Goal: Task Accomplishment & Management: Complete application form

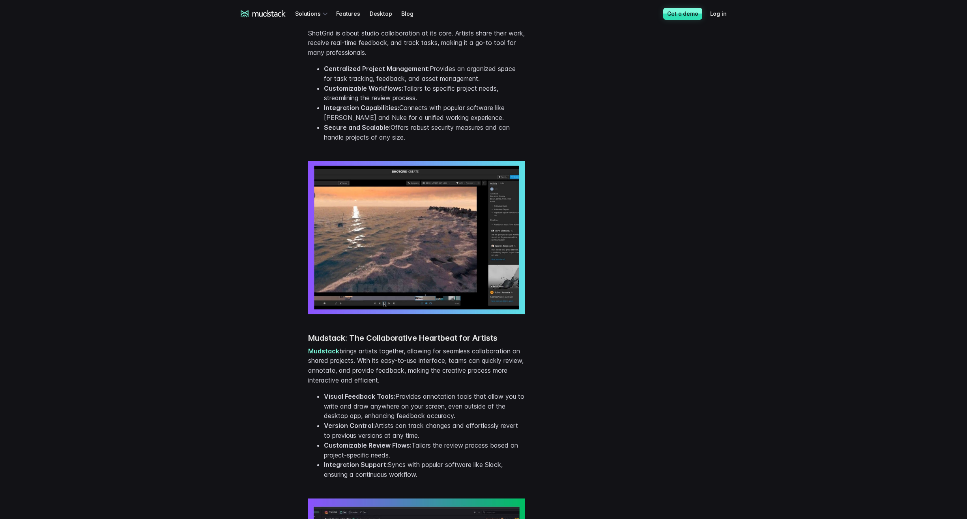
scroll to position [631, 0]
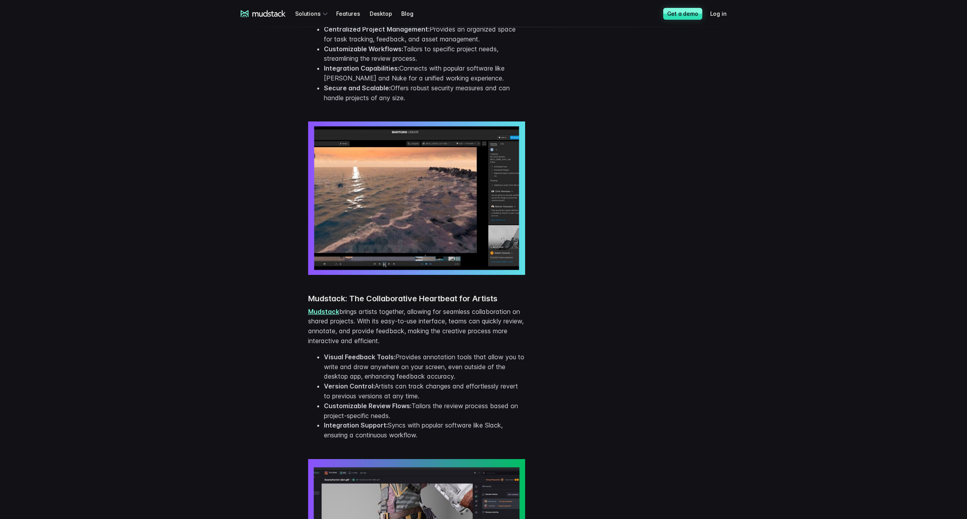
click at [317, 311] on link "Mudstack" at bounding box center [323, 312] width 31 height 8
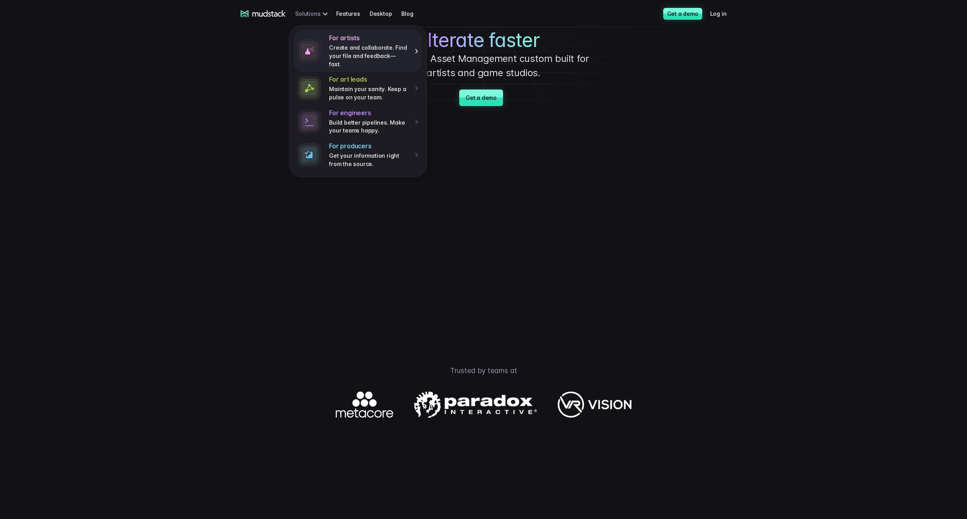
click at [416, 47] on div "For artists Create and collaborate. Find your file and feedback— fast." at bounding box center [373, 51] width 89 height 34
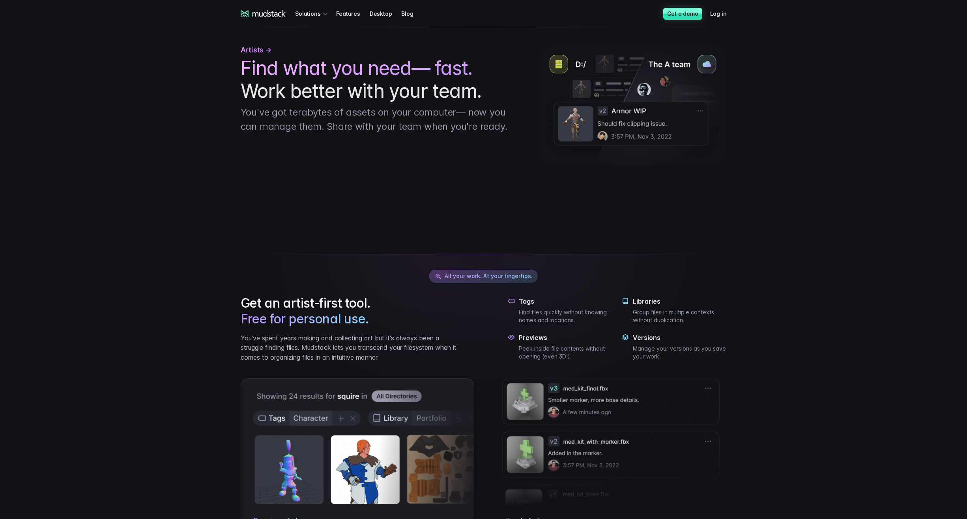
scroll to position [118, 0]
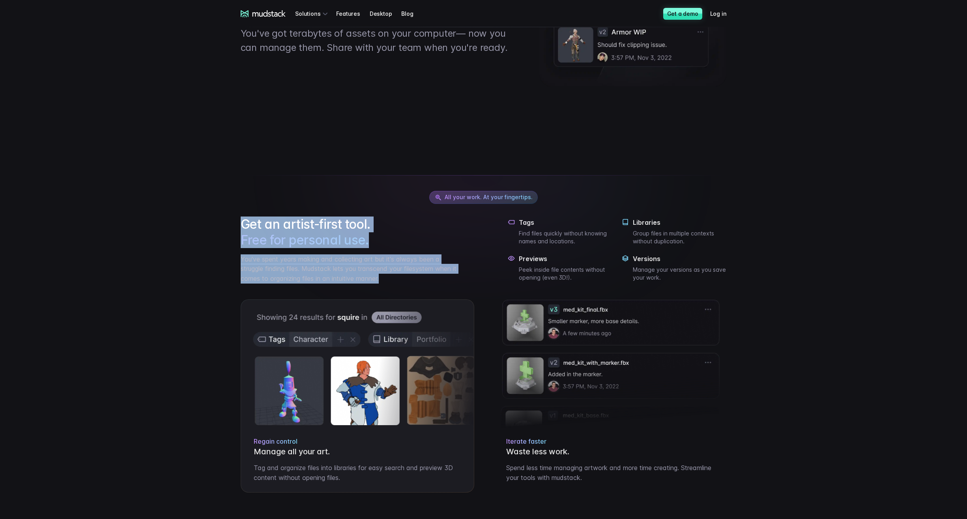
drag, startPoint x: 232, startPoint y: 222, endPoint x: 405, endPoint y: 276, distance: 181.4
click at [405, 276] on div "All your work. At your fingertips. Get an artist-first tool. Free for personal …" at bounding box center [483, 499] width 505 height 749
click at [405, 276] on p "You've spent years making and collecting art but it's always been a struggle fi…" at bounding box center [350, 268] width 218 height 29
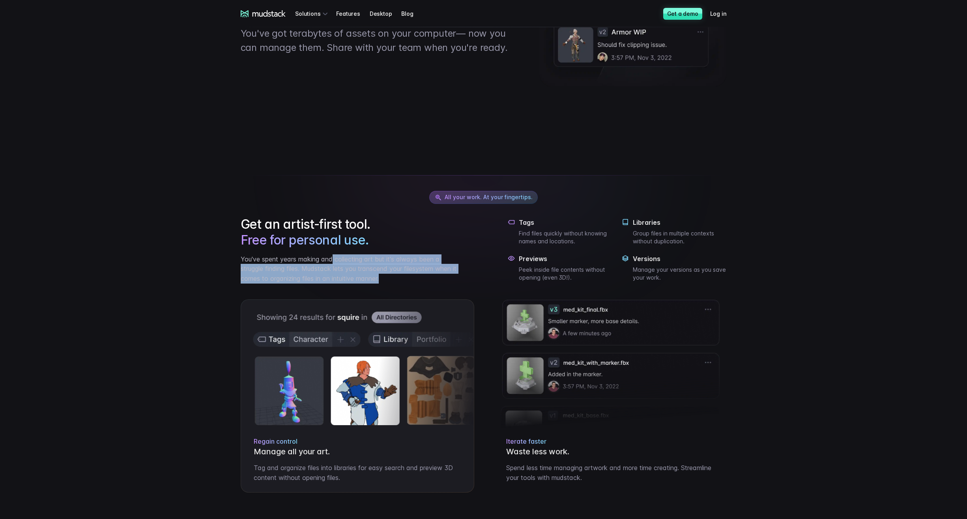
drag, startPoint x: 334, startPoint y: 262, endPoint x: 319, endPoint y: 259, distance: 15.8
click at [320, 259] on p "You've spent years making and collecting art but it's always been a struggle fi…" at bounding box center [350, 268] width 218 height 29
click at [319, 259] on p "You've spent years making and collecting art but it's always been a struggle fi…" at bounding box center [350, 268] width 218 height 29
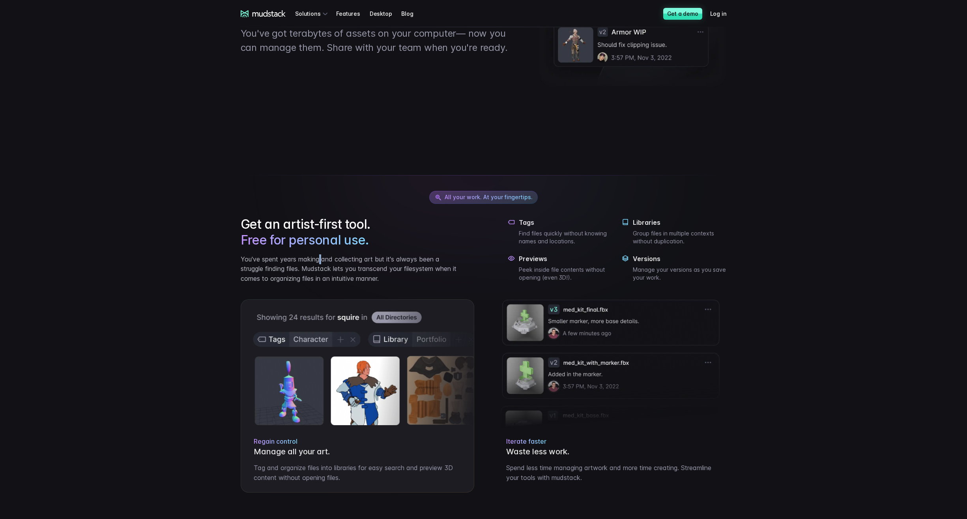
click at [319, 259] on p "You've spent years making and collecting art but it's always been a struggle fi…" at bounding box center [350, 268] width 218 height 29
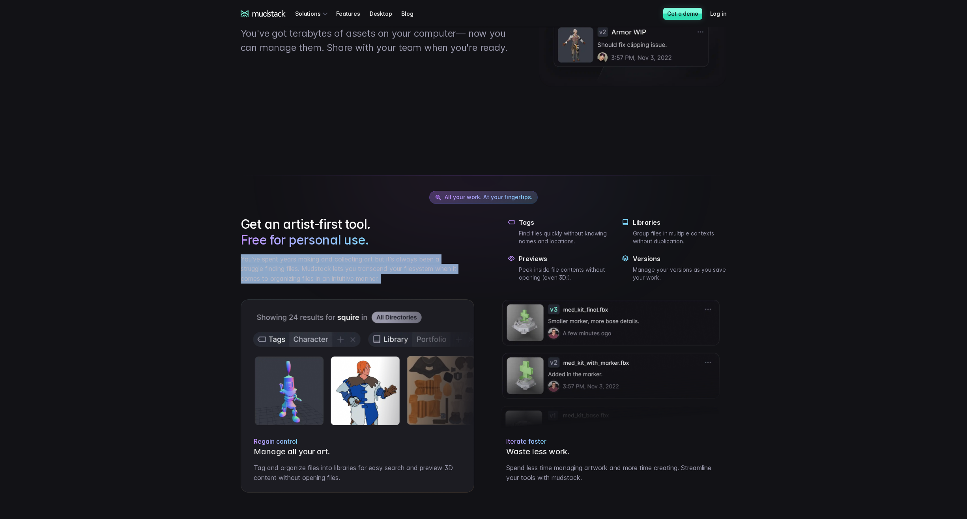
click at [319, 259] on p "You've spent years making and collecting art but it's always been a struggle fi…" at bounding box center [350, 268] width 218 height 29
click at [315, 269] on p "You've spent years making and collecting art but it's always been a struggle fi…" at bounding box center [350, 268] width 218 height 29
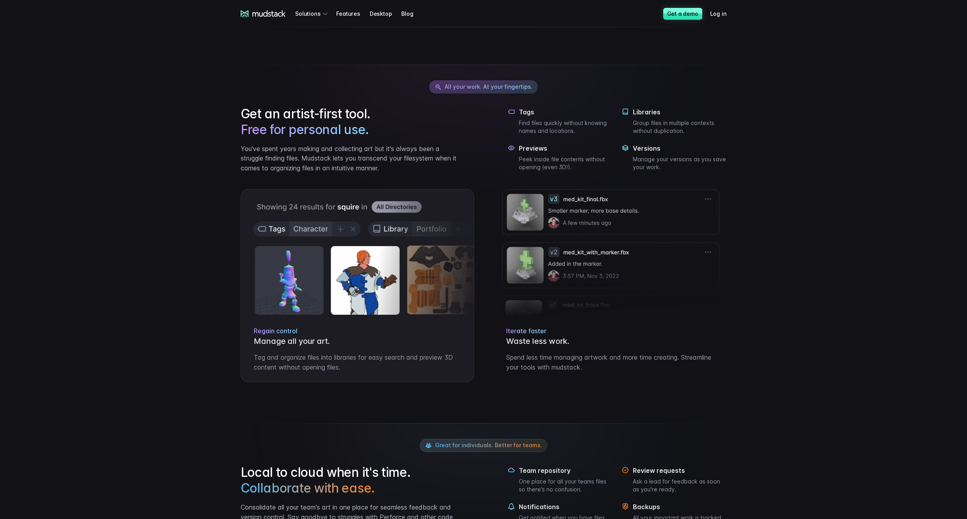
scroll to position [227, 0]
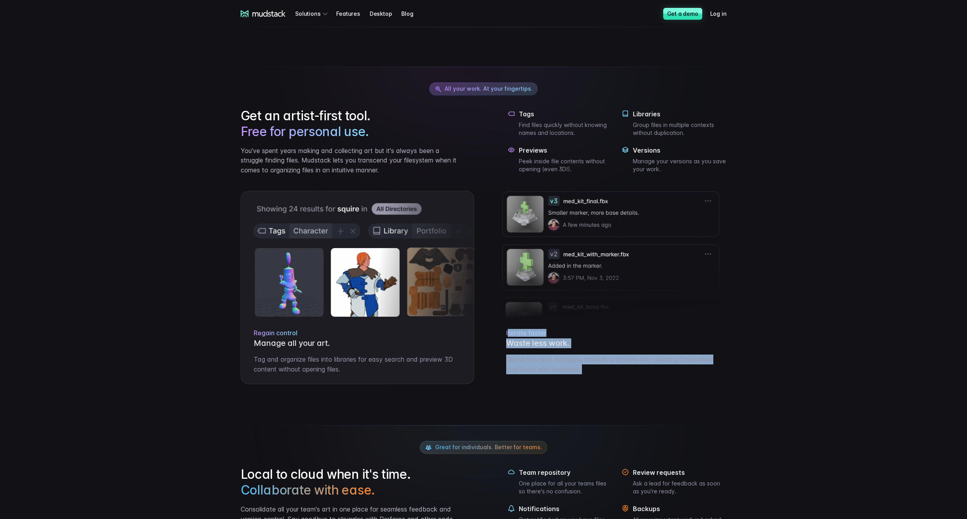
drag, startPoint x: 649, startPoint y: 373, endPoint x: 506, endPoint y: 333, distance: 147.8
click at [506, 333] on div "Iterate faster Waste less work. Spend less time managing artwork and more time …" at bounding box center [609, 351] width 233 height 64
click at [506, 333] on span "Iterate faster" at bounding box center [526, 333] width 40 height 8
drag, startPoint x: 506, startPoint y: 333, endPoint x: 636, endPoint y: 379, distance: 137.7
click at [634, 379] on div "Iterate faster Waste less work. Spend less time managing artwork and more time …" at bounding box center [609, 351] width 233 height 64
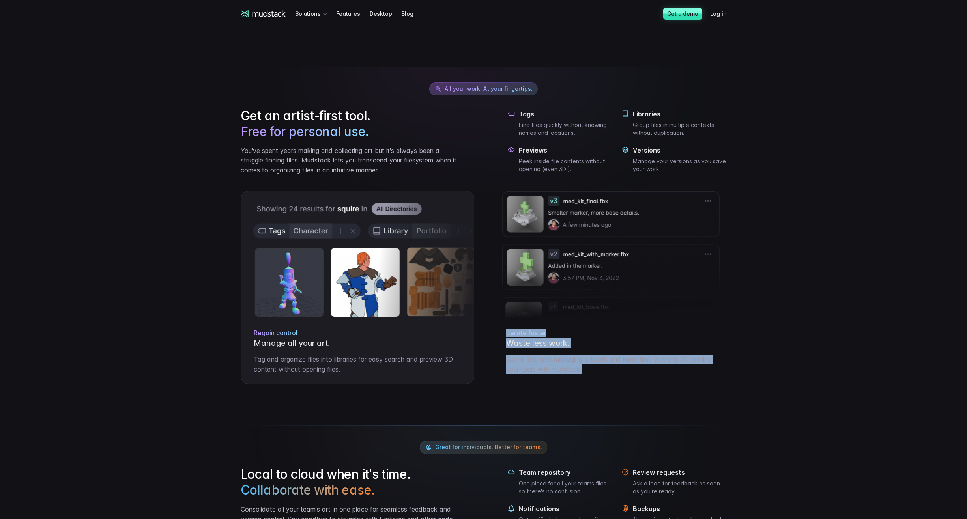
click at [636, 379] on div "Iterate faster Waste less work. Spend less time managing artwork and more time …" at bounding box center [609, 351] width 233 height 64
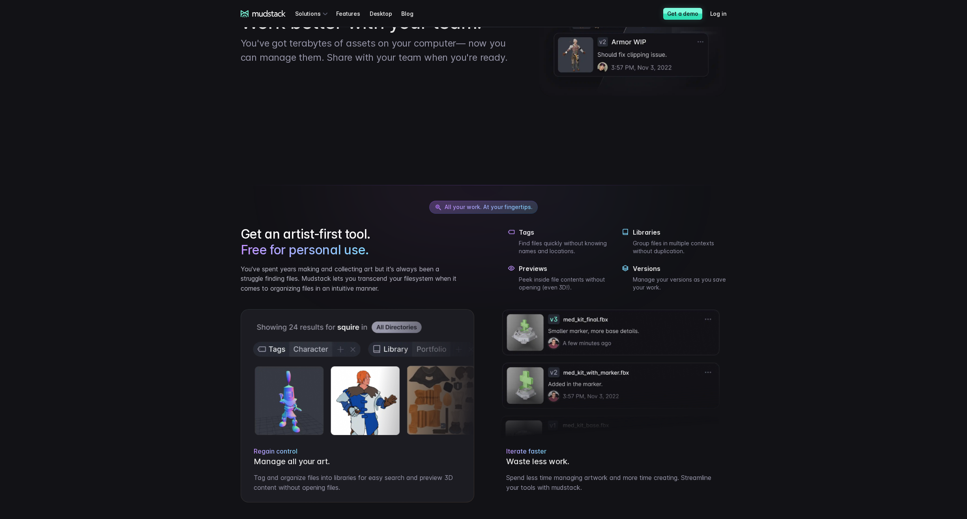
scroll to position [0, 0]
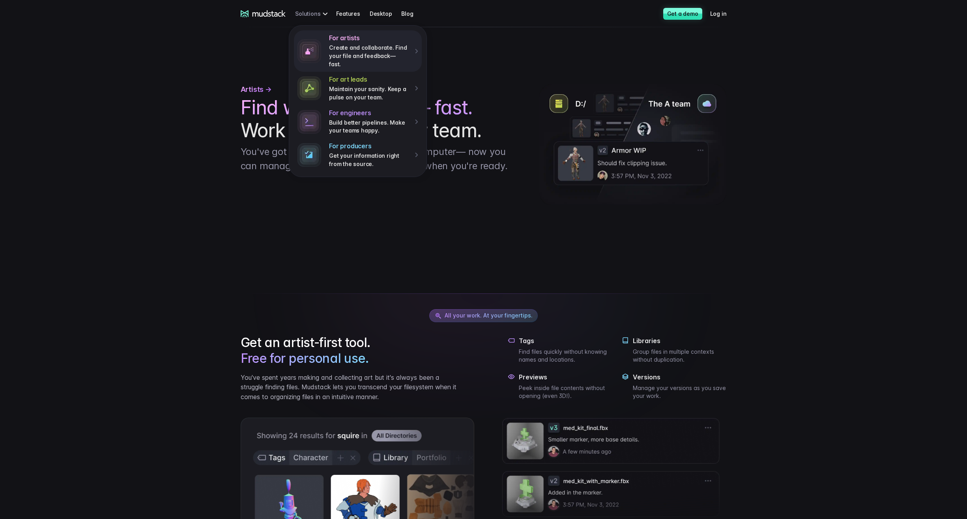
click at [315, 15] on div "For artists Create and collaborate. Find your file and feedback— fast. For art …" at bounding box center [312, 13] width 35 height 15
click at [409, 114] on div "For engineers Build better pipelines. Make your teams happy." at bounding box center [373, 122] width 89 height 26
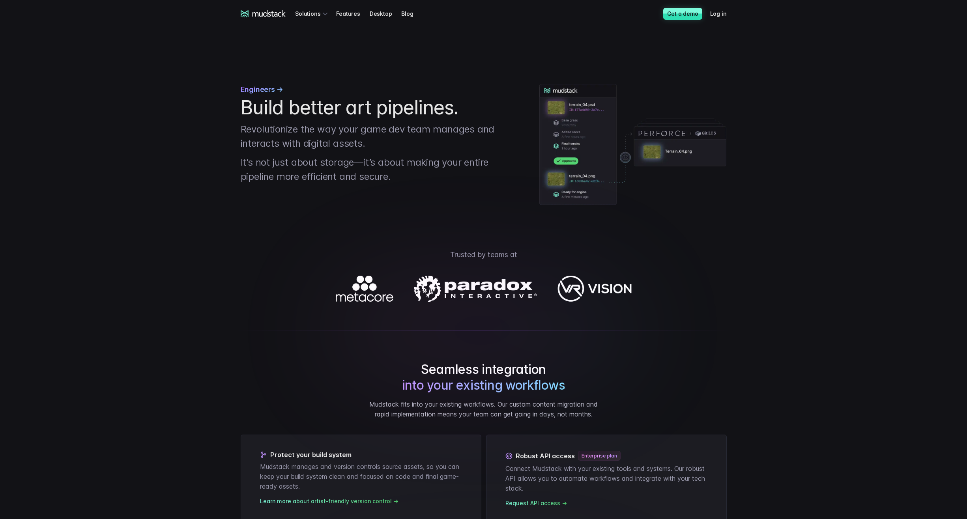
click at [245, 14] on icon at bounding box center [263, 13] width 45 height 7
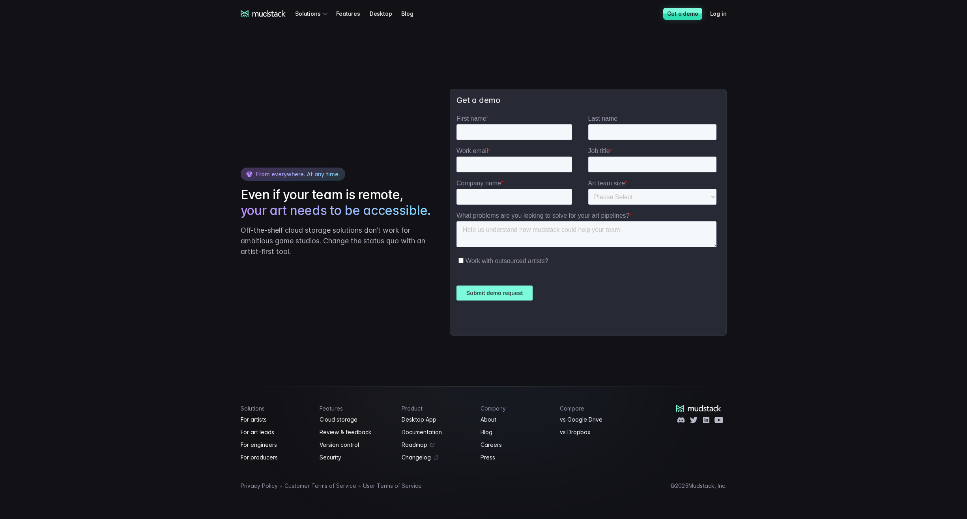
scroll to position [1790, 0]
click at [588, 455] on div "Compare vs Google Drive vs Dropbox" at bounding box center [595, 433] width 70 height 57
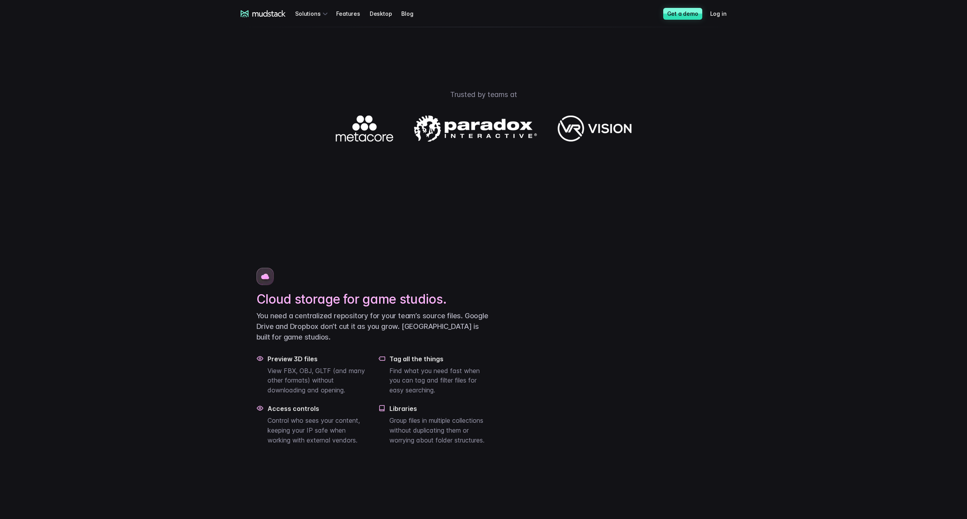
scroll to position [592, 0]
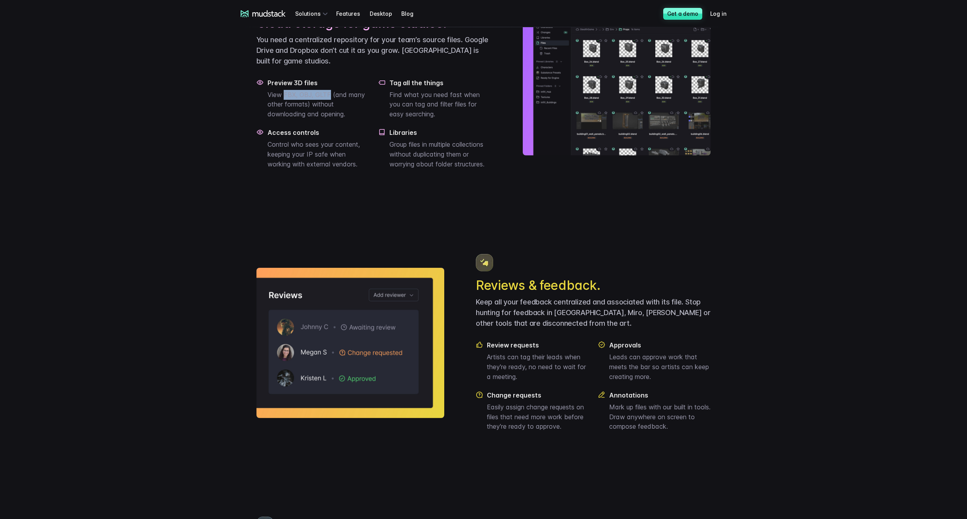
drag, startPoint x: 284, startPoint y: 120, endPoint x: 329, endPoint y: 120, distance: 44.6
click at [329, 119] on p "View FBX, OBJ, GLTF (and many other formats) without downloading and opening." at bounding box center [318, 104] width 102 height 29
click at [321, 119] on p "View FBX, OBJ, GLTF (and many other formats) without downloading and opening." at bounding box center [318, 104] width 102 height 29
click at [343, 218] on div "Cloud storage for game studios. You need a centralized repository for your team…" at bounding box center [483, 317] width 473 height 846
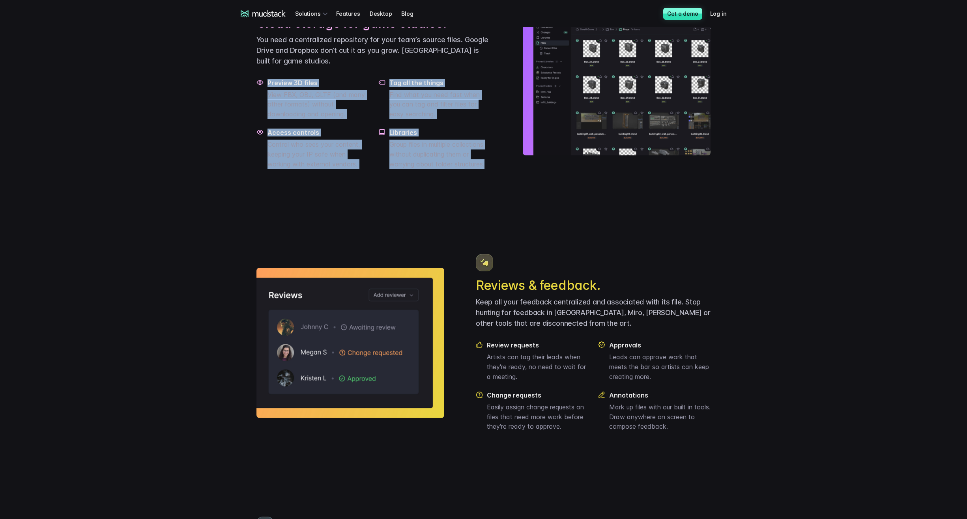
drag, startPoint x: 491, startPoint y: 191, endPoint x: 249, endPoint y: 107, distance: 256.1
click at [262, 108] on div "Preview 3D files View FBX, OBJ, GLTF (and many other formats) without downloadi…" at bounding box center [373, 124] width 235 height 90
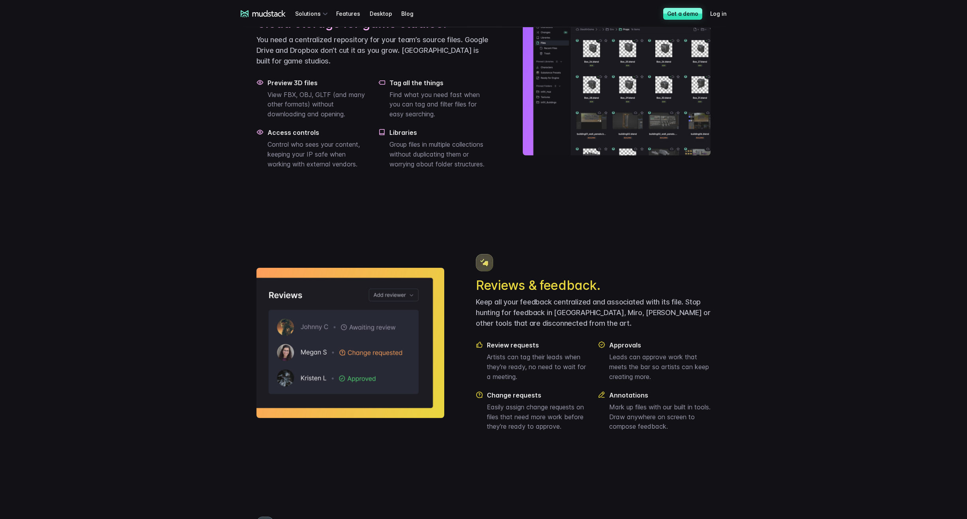
click at [229, 112] on main "Iterate faster with Digital Asset Management custom built for artists and game …" at bounding box center [483, 489] width 552 height 2107
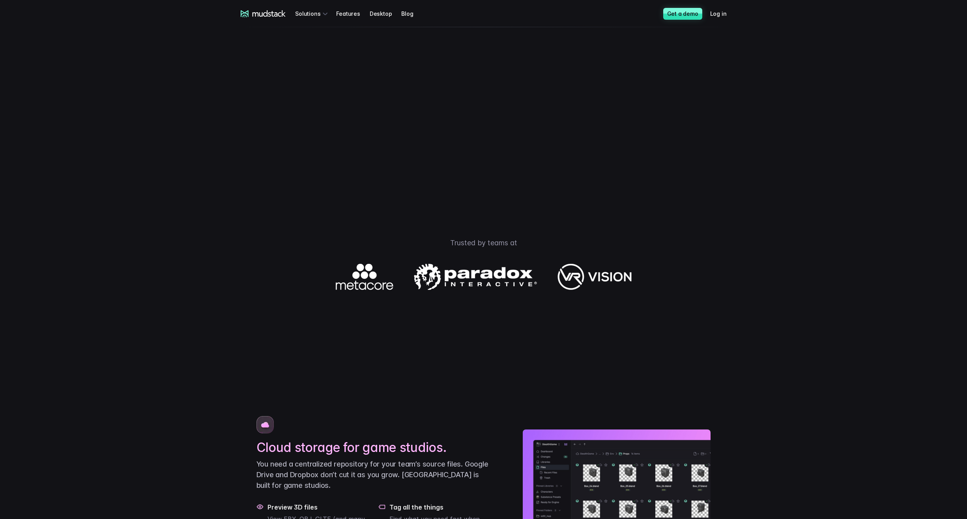
scroll to position [0, 0]
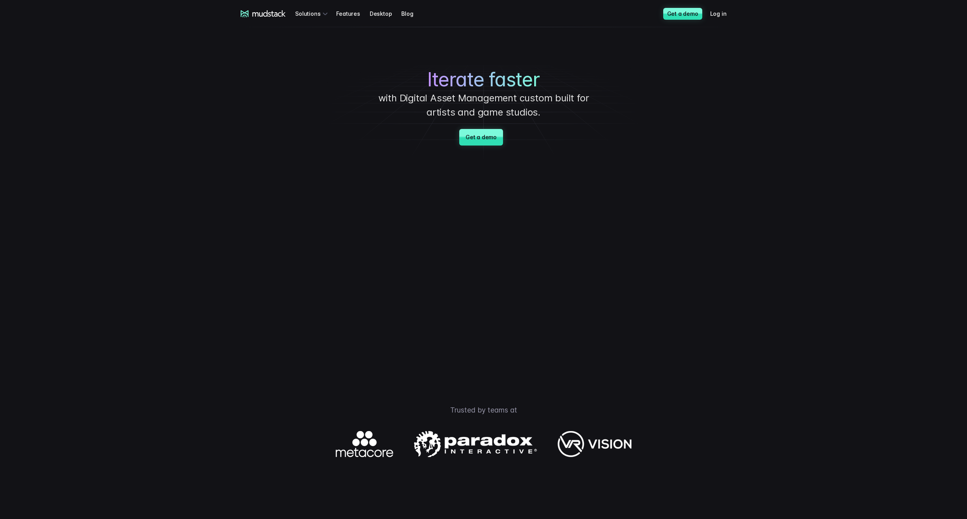
drag, startPoint x: 147, startPoint y: 39, endPoint x: 144, endPoint y: 35, distance: 5.1
drag, startPoint x: 153, startPoint y: 50, endPoint x: 539, endPoint y: 40, distance: 386.2
click at [679, 15] on link "Get a demo" at bounding box center [682, 14] width 39 height 12
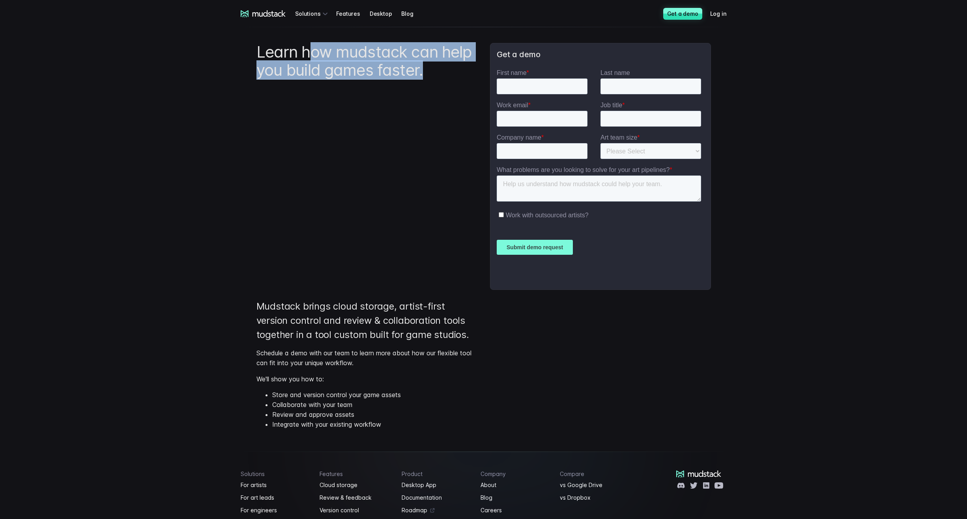
drag, startPoint x: 436, startPoint y: 71, endPoint x: 312, endPoint y: 57, distance: 125.4
click at [312, 57] on h1 "Learn how mudstack can help you build games faster." at bounding box center [366, 61] width 221 height 36
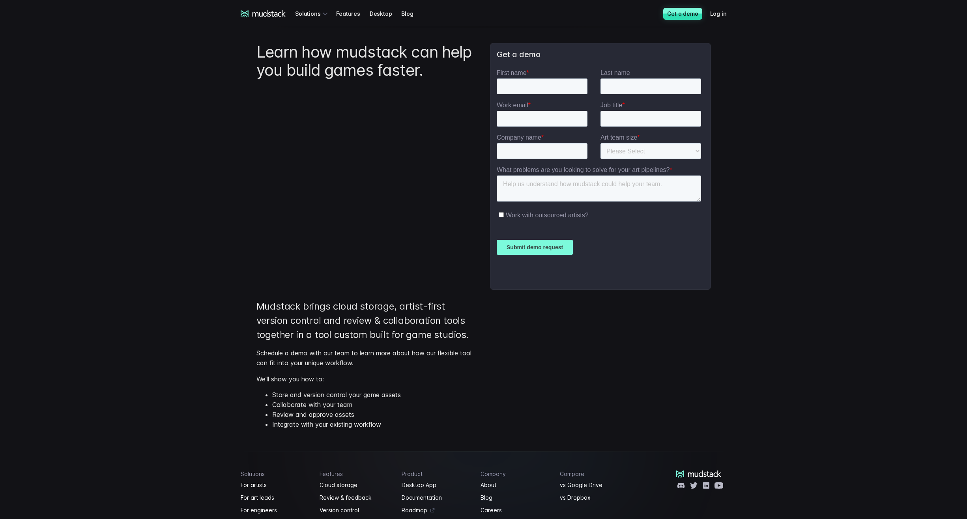
click at [312, 57] on h1 "Learn how mudstack can help you build games faster." at bounding box center [366, 61] width 221 height 36
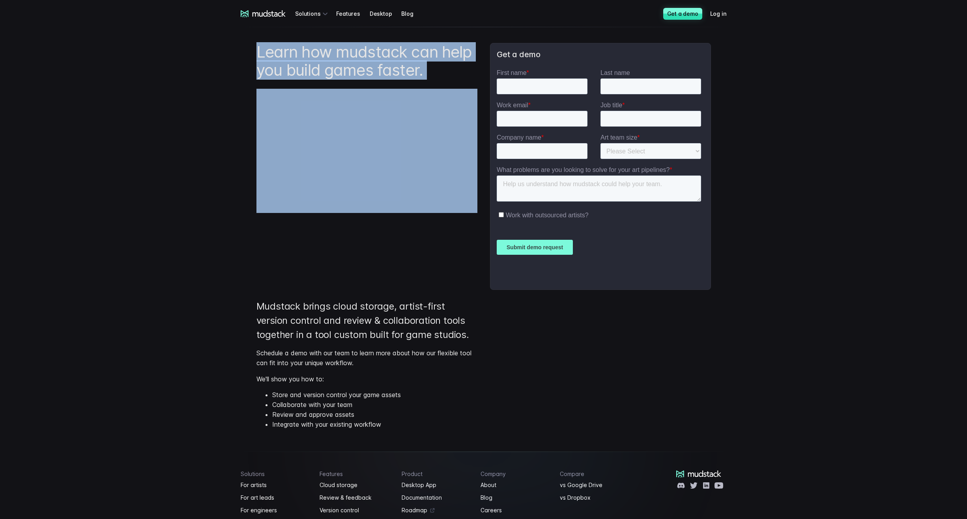
click at [312, 57] on h1 "Learn how mudstack can help you build games faster." at bounding box center [366, 61] width 221 height 36
click at [264, 62] on h1 "Learn how mudstack can help you build games faster." at bounding box center [366, 61] width 221 height 36
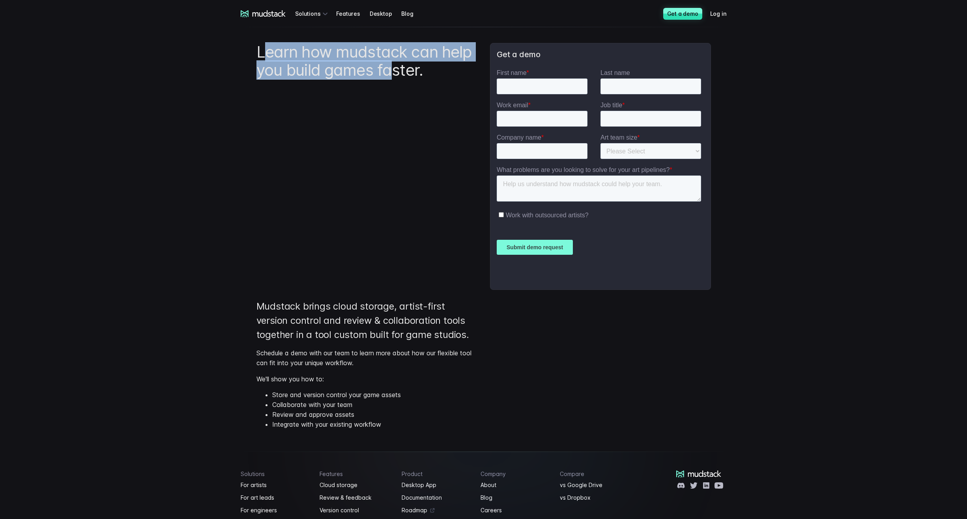
drag, startPoint x: 270, startPoint y: 52, endPoint x: 400, endPoint y: 67, distance: 131.4
click at [399, 67] on h1 "Learn how mudstack can help you build games faster." at bounding box center [366, 61] width 221 height 36
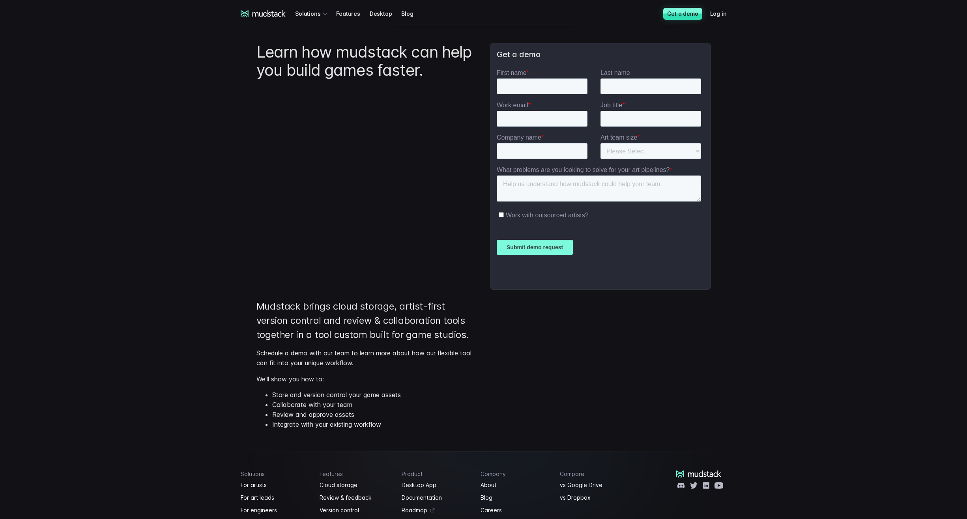
click at [403, 67] on h1 "Learn how mudstack can help you build games faster." at bounding box center [366, 61] width 221 height 36
drag, startPoint x: 426, startPoint y: 67, endPoint x: 332, endPoint y: 60, distance: 93.8
click at [342, 60] on h1 "Learn how mudstack can help you build games faster." at bounding box center [366, 61] width 221 height 36
click at [333, 60] on h1 "Learn how mudstack can help you build games faster." at bounding box center [366, 61] width 221 height 36
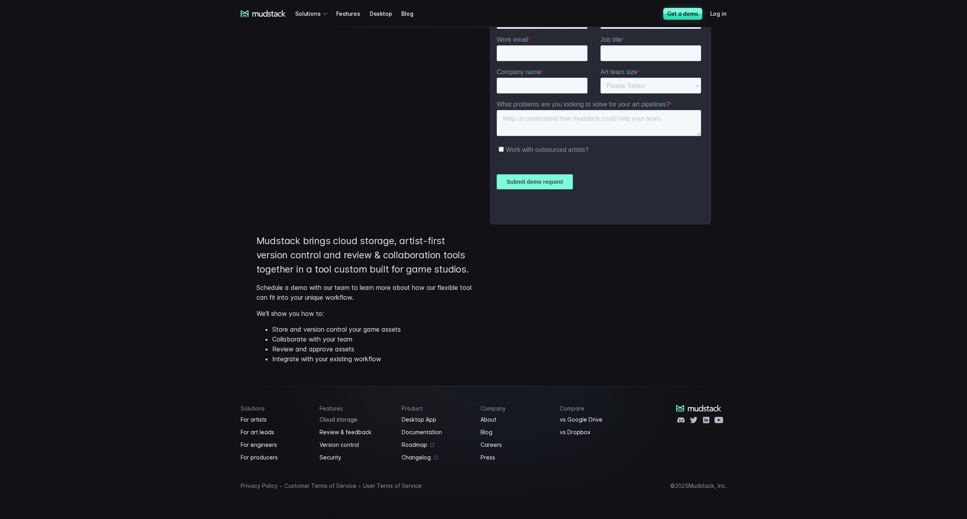
click at [330, 418] on link "Cloud storage" at bounding box center [355, 419] width 73 height 9
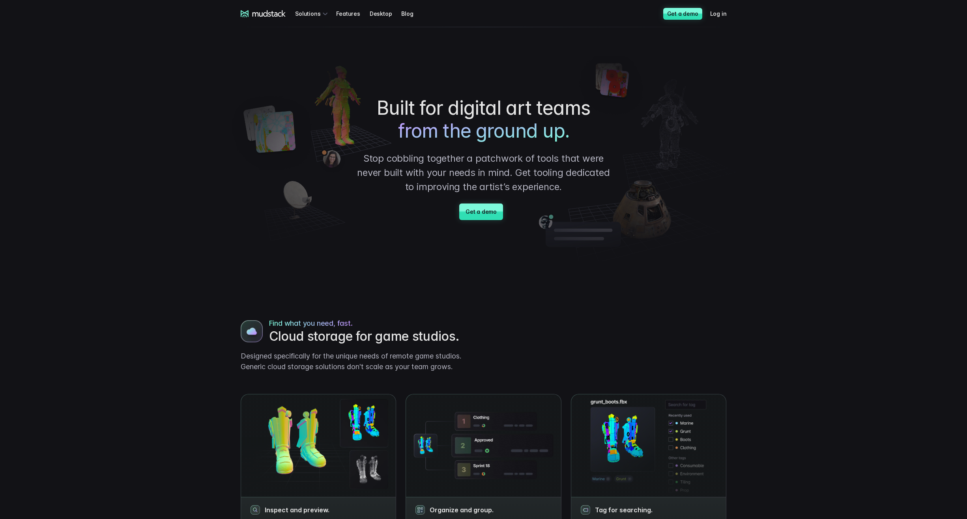
drag, startPoint x: 122, startPoint y: 208, endPoint x: 69, endPoint y: 149, distance: 79.8
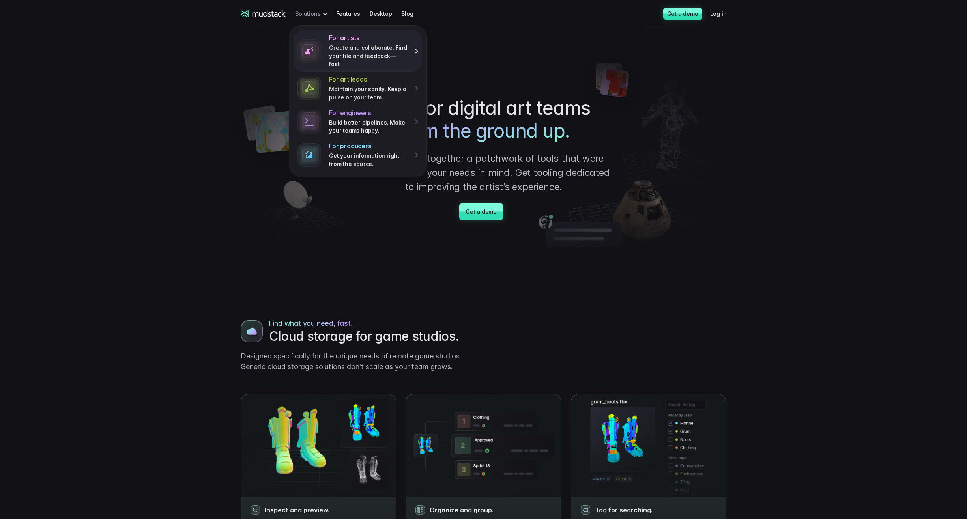
click at [395, 47] on p "Create and collaborate. Find your file and feedback— fast." at bounding box center [369, 56] width 80 height 24
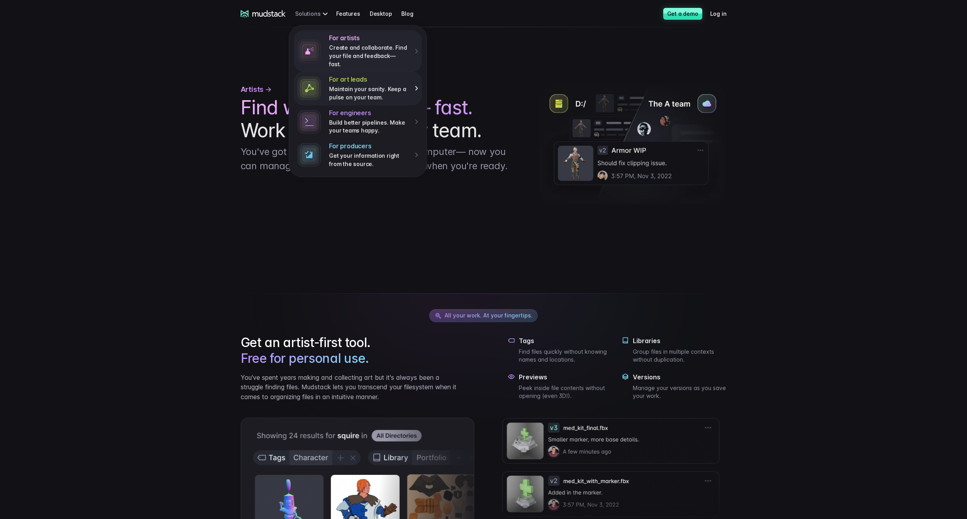
click at [338, 75] on h4 "For art leads" at bounding box center [369, 79] width 80 height 8
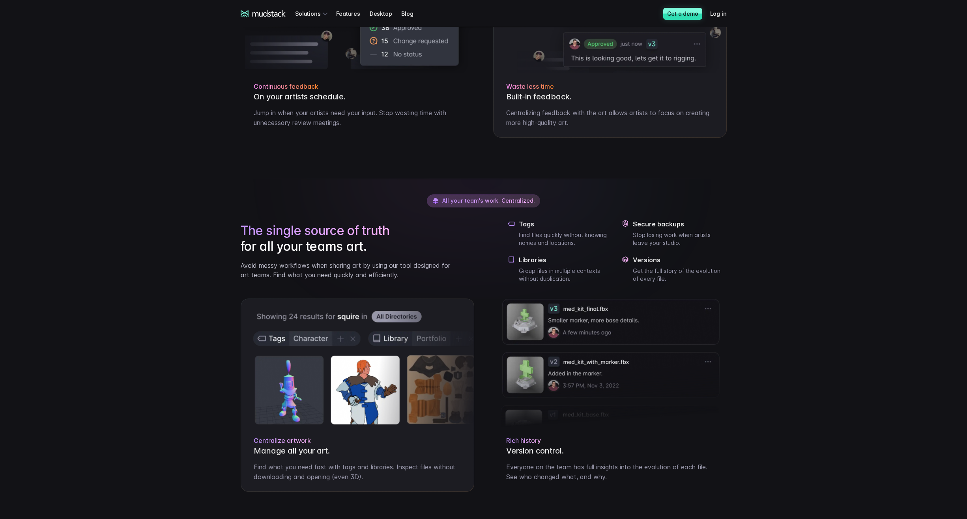
scroll to position [631, 0]
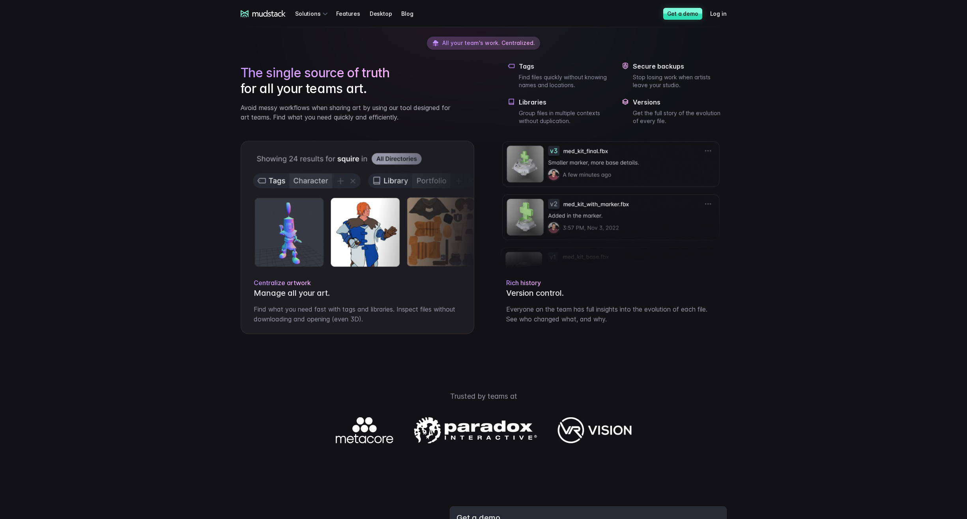
click at [582, 284] on div "Rich history Version control. Everyone on the team has full insights into the e…" at bounding box center [609, 301] width 233 height 64
drag, startPoint x: 514, startPoint y: 303, endPoint x: 436, endPoint y: 286, distance: 79.4
click at [513, 302] on div "Rich history Version control. Everyone on the team has full insights into the e…" at bounding box center [609, 301] width 233 height 64
drag, startPoint x: 341, startPoint y: 300, endPoint x: 172, endPoint y: 234, distance: 181.7
click at [341, 300] on div "Centralize artwork Manage all your art. Find what you need fast with tags and l…" at bounding box center [357, 301] width 233 height 64
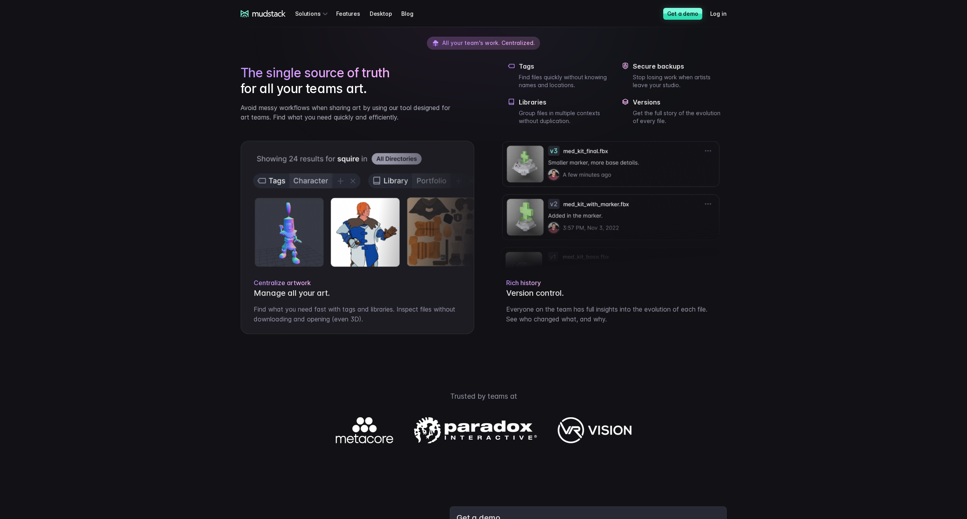
drag, startPoint x: 127, startPoint y: 196, endPoint x: 94, endPoint y: 191, distance: 33.9
click at [126, 196] on div "mudstack logo Solutions Features Desktop Blog Get a demo Log in mudstack logo S…" at bounding box center [483, 153] width 967 height 1568
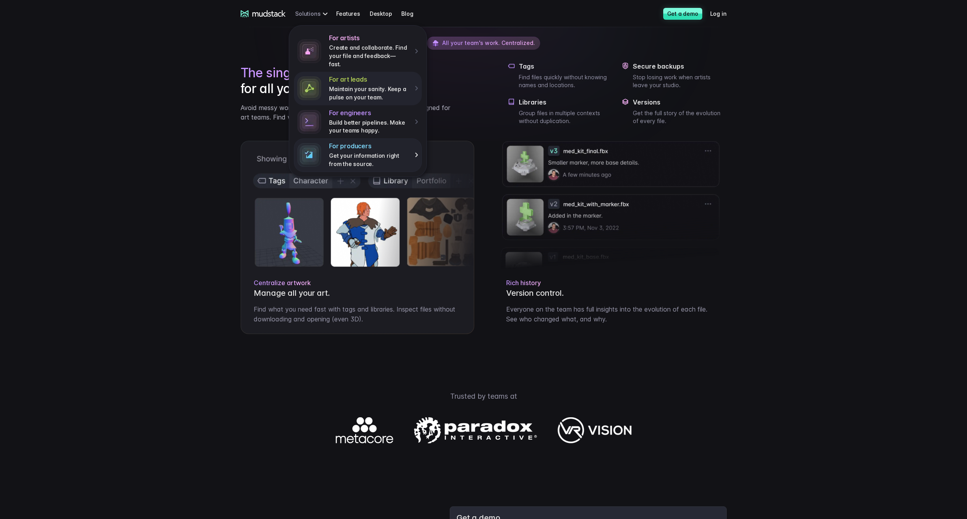
click at [339, 152] on p "Get your information right from the source." at bounding box center [369, 160] width 80 height 16
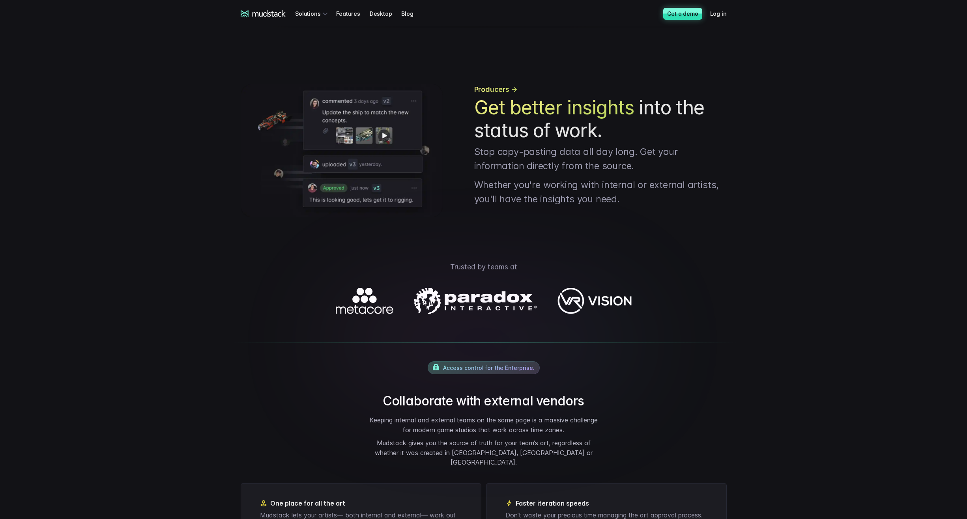
click at [679, 17] on link "Get a demo" at bounding box center [682, 14] width 39 height 12
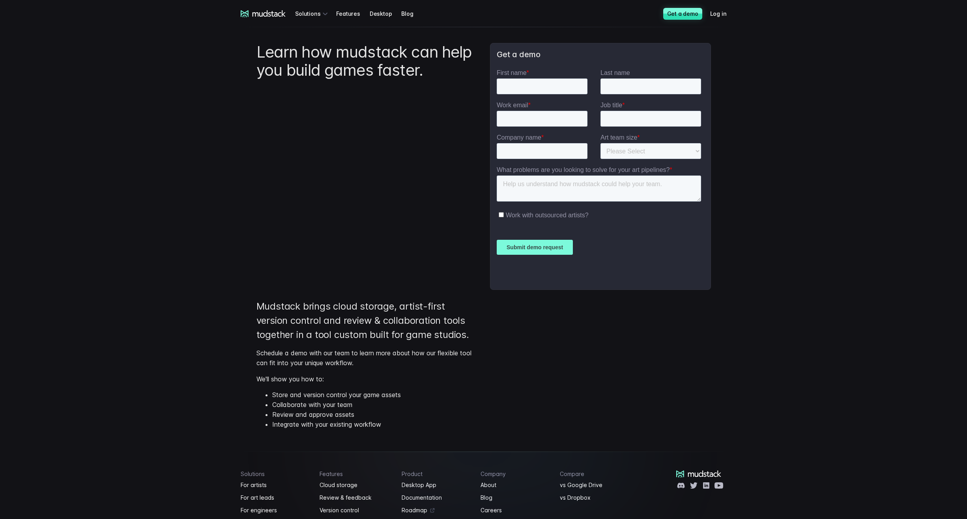
click at [252, 15] on icon at bounding box center [263, 13] width 45 height 7
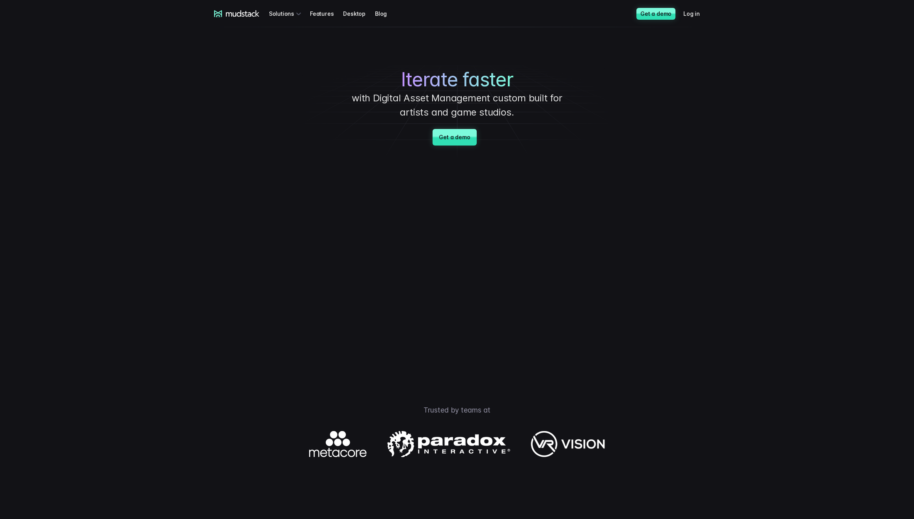
click at [450, 297] on video at bounding box center [457, 264] width 414 height 207
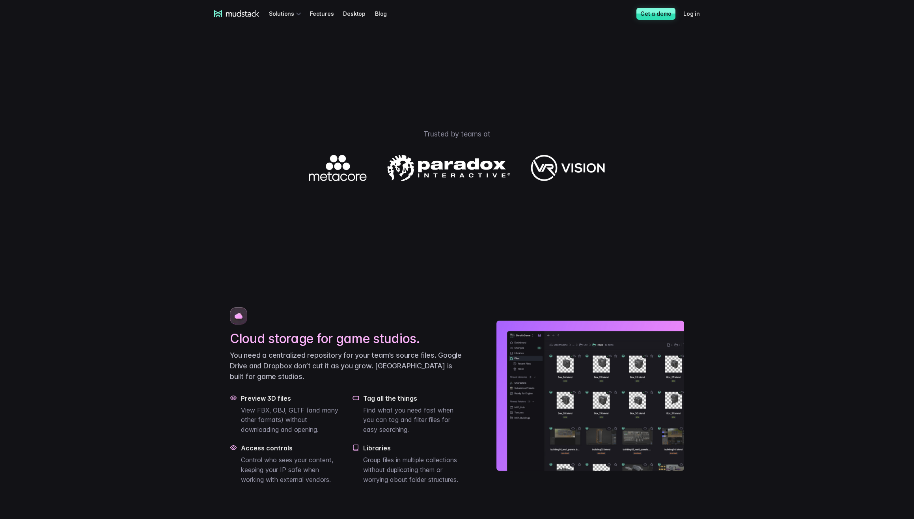
scroll to position [394, 0]
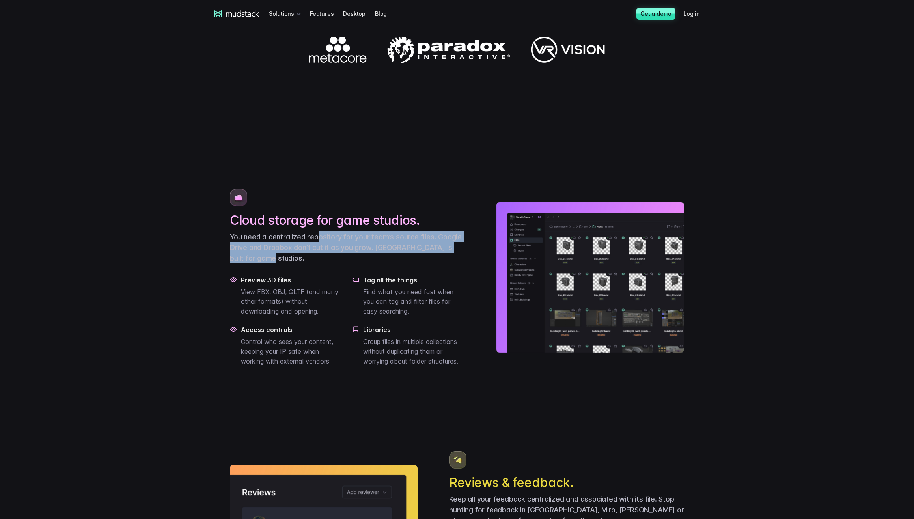
drag, startPoint x: 321, startPoint y: 282, endPoint x: 314, endPoint y: 257, distance: 26.3
click at [316, 261] on p "You need a centralized repository for your team’s source files. Google Drive an…" at bounding box center [347, 247] width 235 height 32
click at [314, 257] on p "You need a centralized repository for your team’s source files. Google Drive an…" at bounding box center [347, 247] width 235 height 32
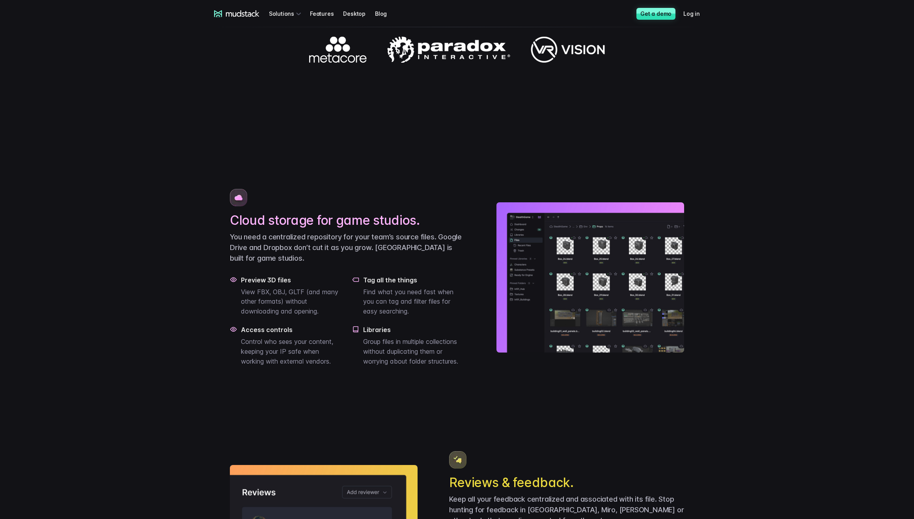
drag, startPoint x: 405, startPoint y: 386, endPoint x: 410, endPoint y: 369, distance: 17.5
click at [402, 366] on p "Group files in multiple collections without duplicating them or worrying about …" at bounding box center [414, 351] width 102 height 29
click at [410, 366] on p "Group files in multiple collections without duplicating them or worrying about …" at bounding box center [414, 351] width 102 height 29
click at [423, 334] on h4 "Libraries" at bounding box center [414, 330] width 102 height 8
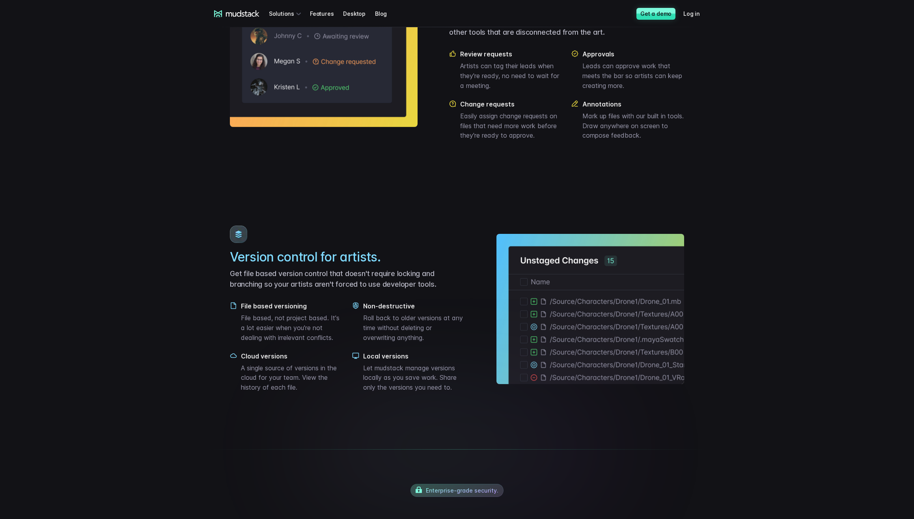
scroll to position [0, 0]
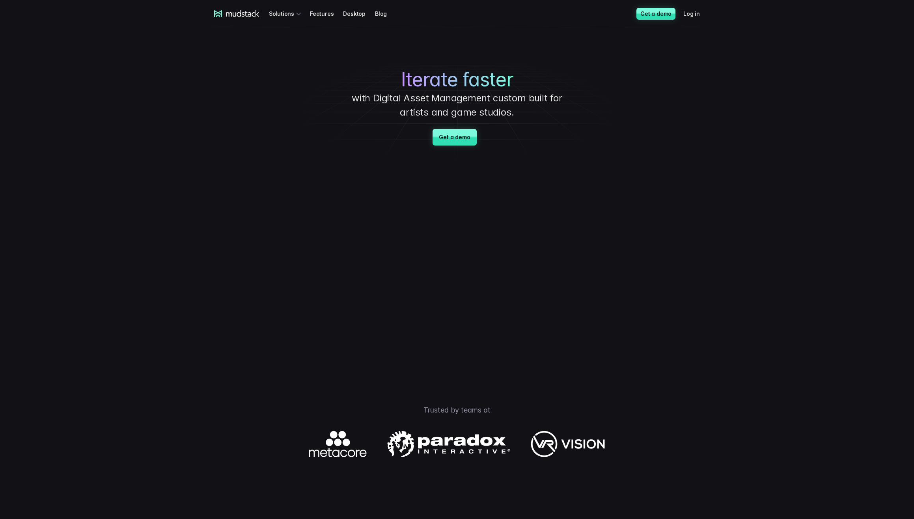
drag, startPoint x: 167, startPoint y: 208, endPoint x: 164, endPoint y: 202, distance: 7.3
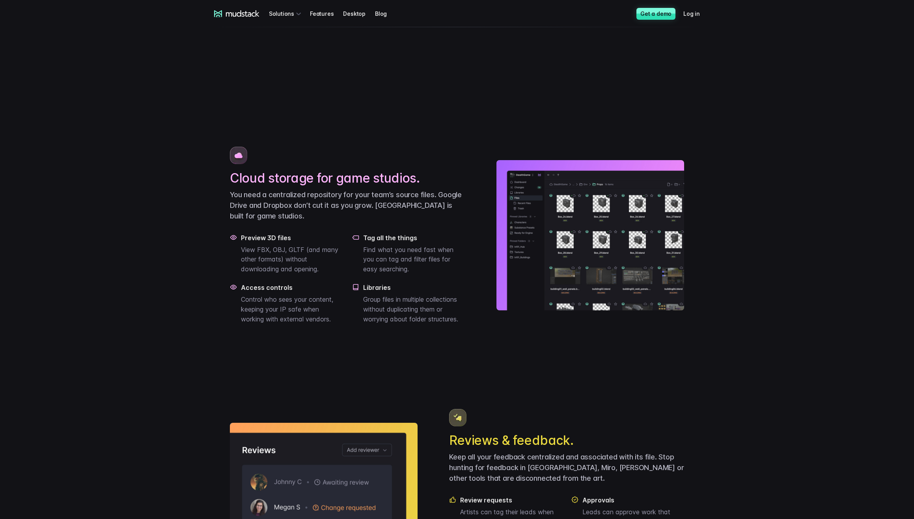
scroll to position [514, 0]
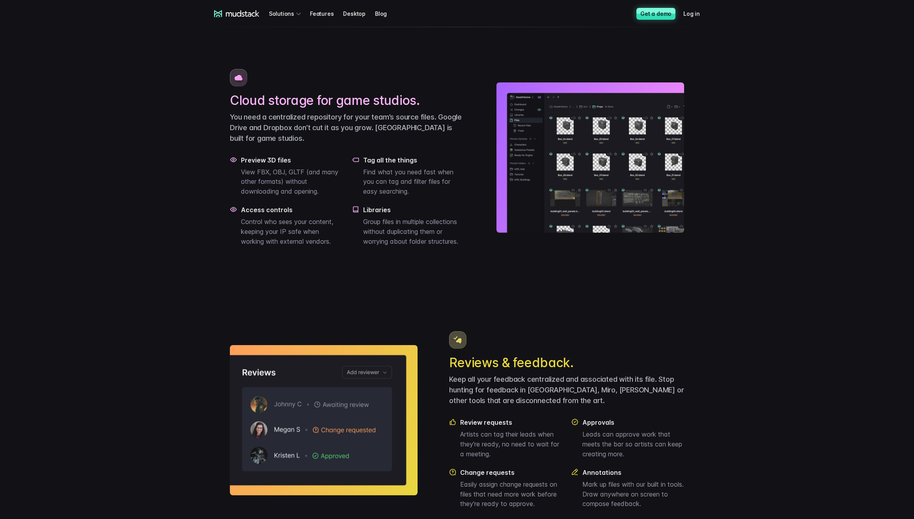
click at [662, 16] on link "Get a demo" at bounding box center [656, 14] width 39 height 12
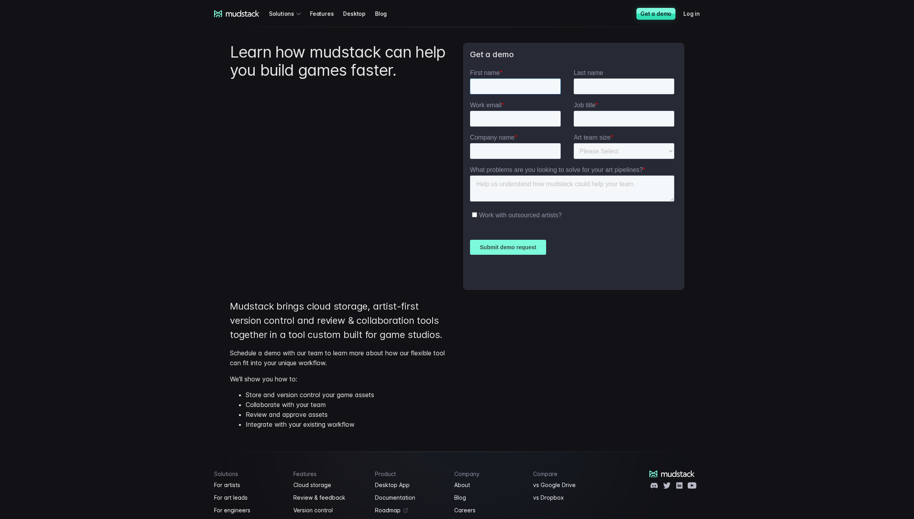
click at [490, 84] on input "First name *" at bounding box center [515, 86] width 91 height 16
type input "[PERSON_NAME]"
click at [607, 88] on input "Last name" at bounding box center [624, 86] width 101 height 16
type input "[PERSON_NAME]"
click at [515, 113] on input "Work email *" at bounding box center [515, 119] width 91 height 16
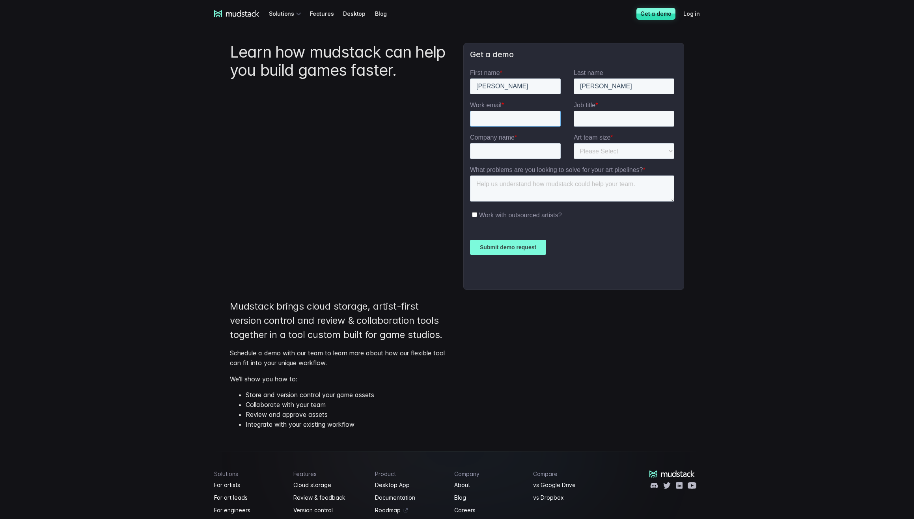
type input "[EMAIL_ADDRESS][DOMAIN_NAME]"
click at [597, 118] on input "Job title *" at bounding box center [624, 119] width 101 height 16
type input "IT Manager"
click at [506, 149] on input "Company name *" at bounding box center [515, 151] width 91 height 16
type input "Stardock"
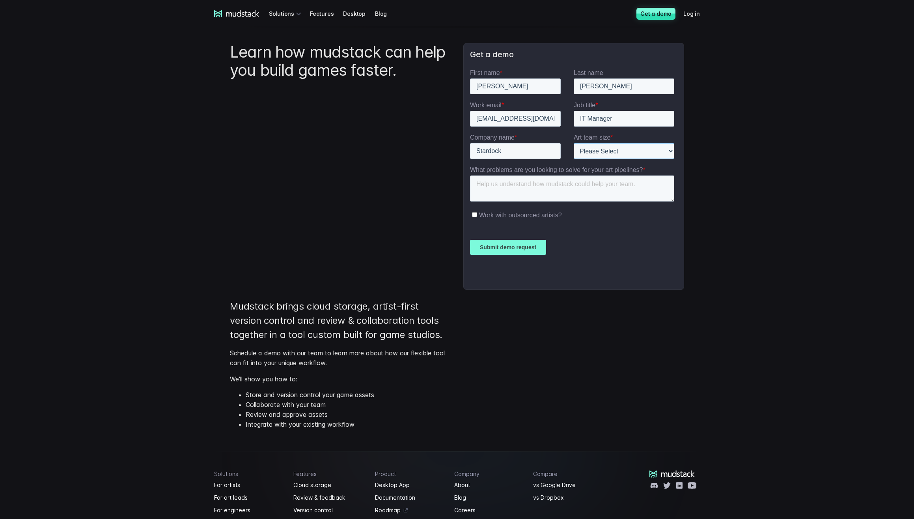
click at [589, 150] on select "Please Select 1-10 11-25 26-50 50+" at bounding box center [624, 151] width 101 height 16
select select "11-25"
click at [574, 143] on select "Please Select 1-10 11-25 26-50 50+" at bounding box center [624, 151] width 101 height 16
click at [559, 190] on textarea "What problems are you looking to solve for your art pipelines? *" at bounding box center [572, 188] width 204 height 26
type textarea "Looking to centralize our asset management."
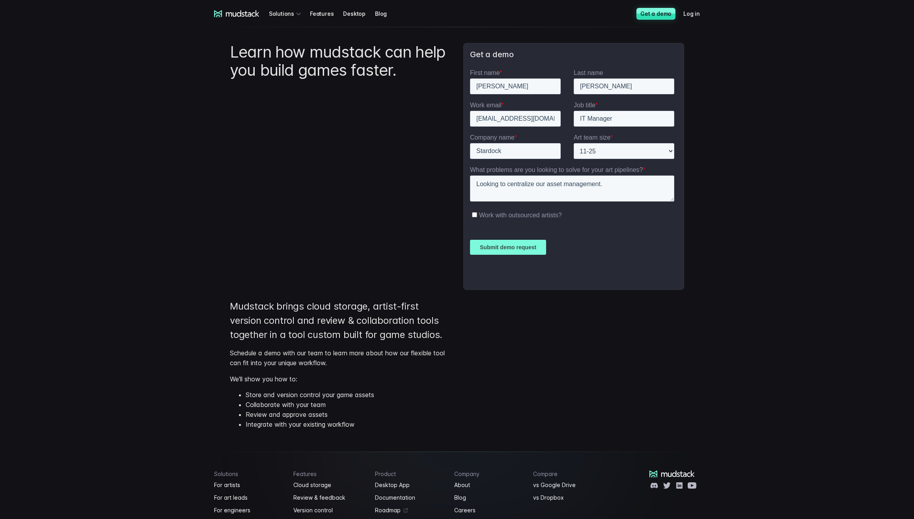
click at [532, 251] on input "Submit demo request" at bounding box center [508, 247] width 76 height 15
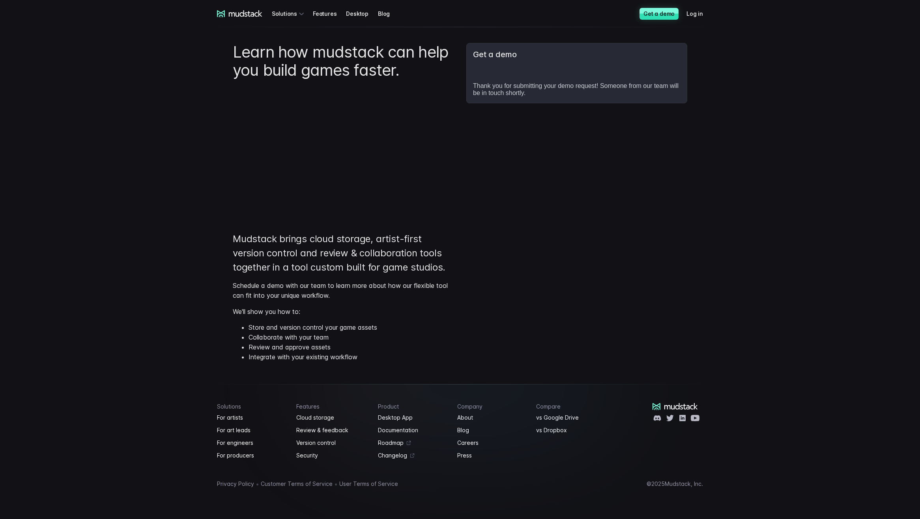
click at [271, 280] on div "Mudstack brings cloud storage, artist-first version control and review & collab…" at bounding box center [344, 300] width 222 height 136
